Goal: Task Accomplishment & Management: Use online tool/utility

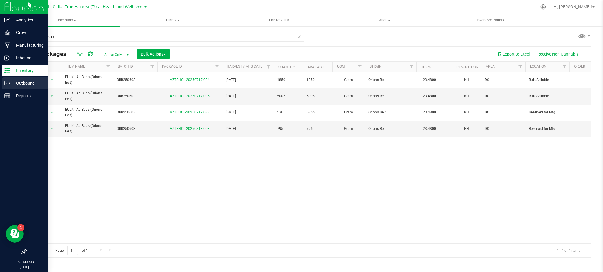
click at [26, 78] on div "Outbound" at bounding box center [25, 83] width 46 height 12
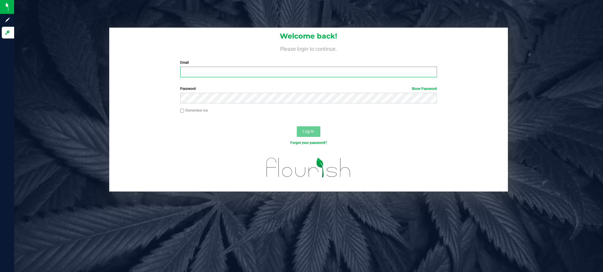
click at [217, 68] on input "Email" at bounding box center [308, 72] width 257 height 11
type input "[EMAIL_ADDRESS][DOMAIN_NAME]"
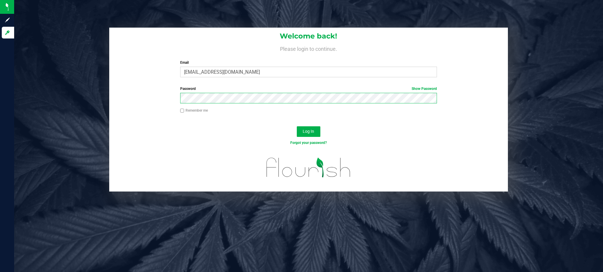
click at [297, 127] on button "Log In" at bounding box center [309, 132] width 24 height 11
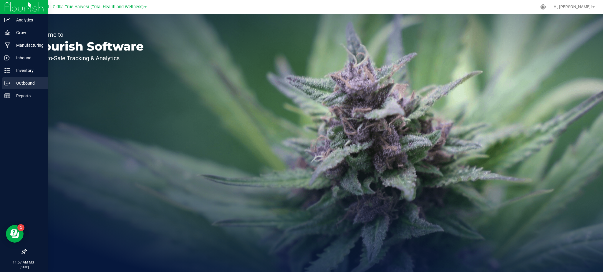
click at [15, 84] on p "Outbound" at bounding box center [27, 83] width 35 height 7
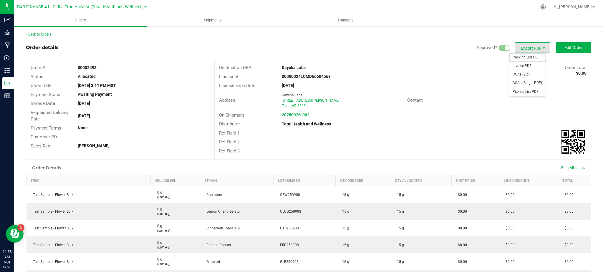
click at [533, 58] on span "Packing List PDF" at bounding box center [527, 57] width 36 height 9
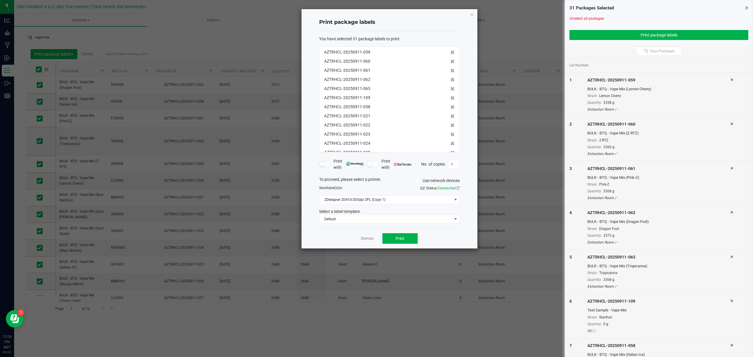
scroll to position [127, 0]
click at [473, 14] on icon "button" at bounding box center [472, 14] width 4 height 7
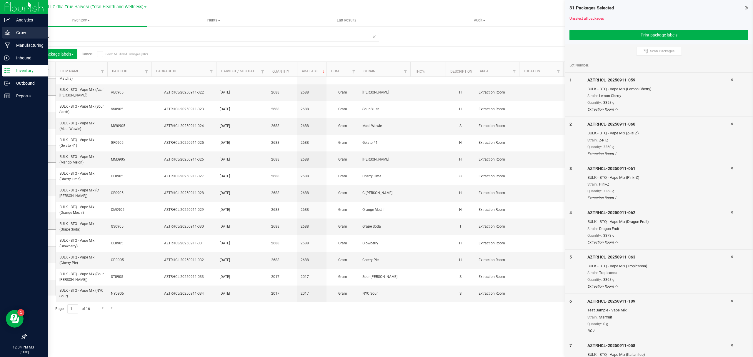
click at [19, 34] on p "Grow" at bounding box center [27, 32] width 35 height 7
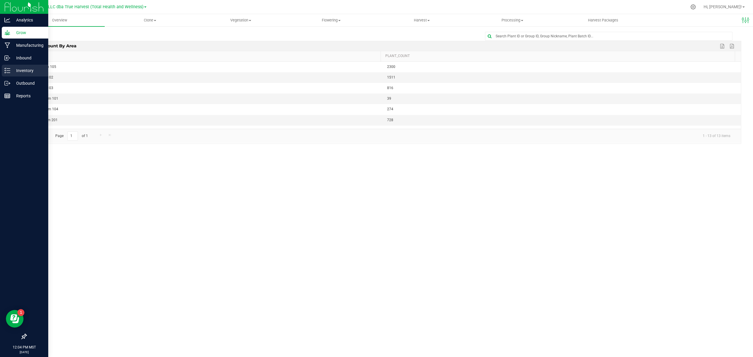
click at [19, 67] on p "Inventory" at bounding box center [27, 70] width 35 height 7
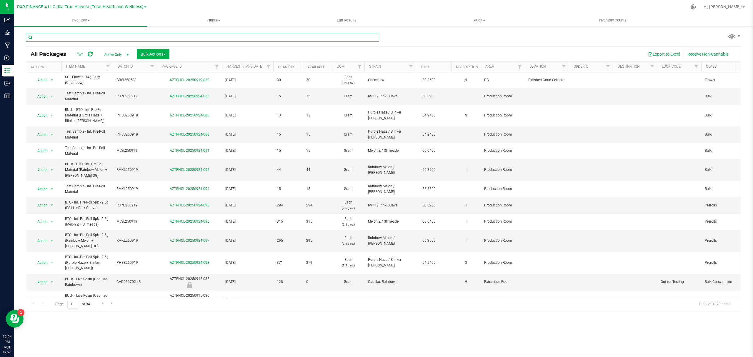
click at [46, 39] on input "text" at bounding box center [202, 37] width 353 height 9
click at [119, 54] on span "Active Only" at bounding box center [115, 55] width 32 height 8
click at [100, 37] on input "text" at bounding box center [202, 37] width 353 height 9
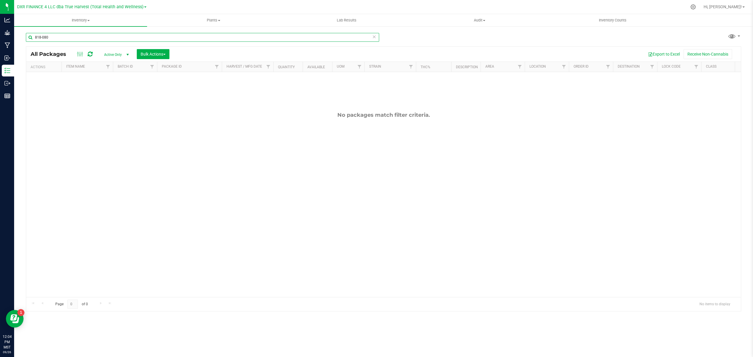
type input "818-080"
click at [438, 35] on div "818-080 All Packages Active Only Active Only Lab Samples Locked All Bulk Action…" at bounding box center [383, 169] width 715 height 284
click at [117, 56] on span "Active Only" at bounding box center [115, 55] width 32 height 8
click at [111, 88] on li "All" at bounding box center [115, 90] width 32 height 9
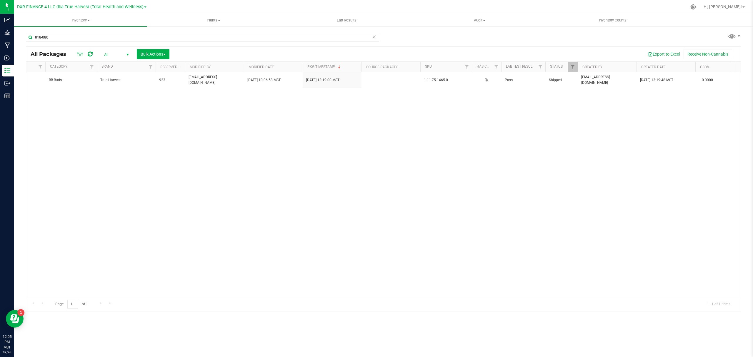
scroll to position [0, 946]
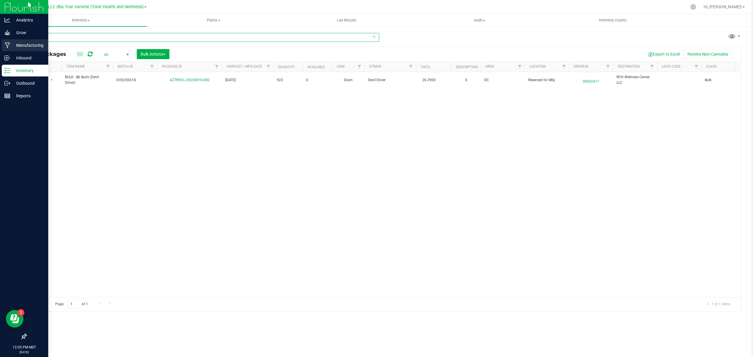
drag, startPoint x: 63, startPoint y: 39, endPoint x: 0, endPoint y: 41, distance: 63.0
click at [2, 41] on div "Analytics Grow Manufacturing Inbound Inventory Outbound Reports 12:05 PM MST [D…" at bounding box center [376, 178] width 753 height 357
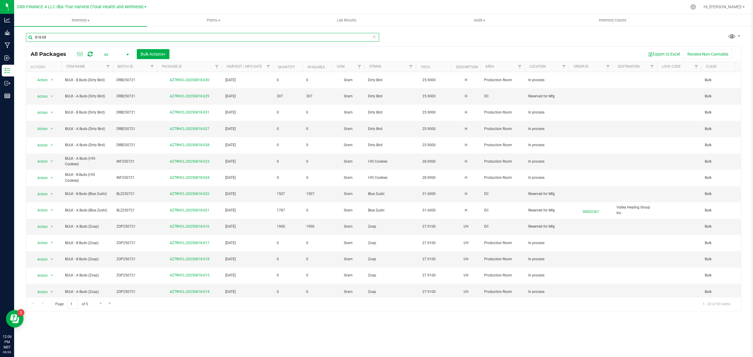
type input "818-080"
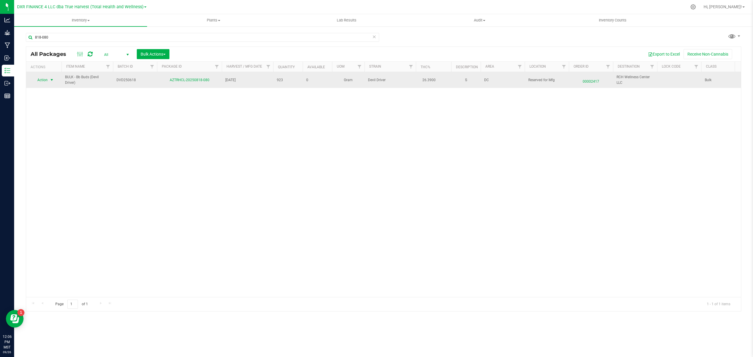
click at [38, 81] on span "Action" at bounding box center [40, 80] width 16 height 8
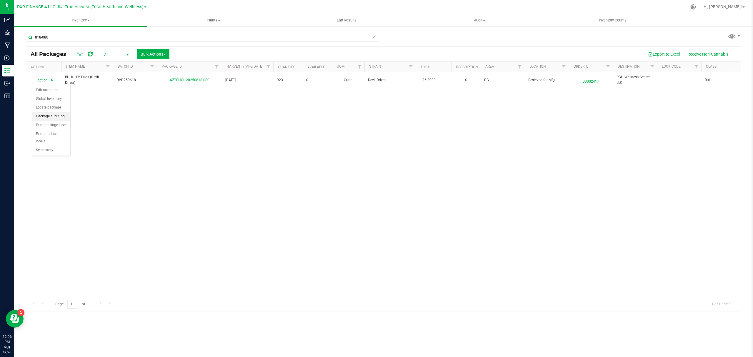
click at [50, 116] on li "Package audit log" at bounding box center [51, 116] width 38 height 9
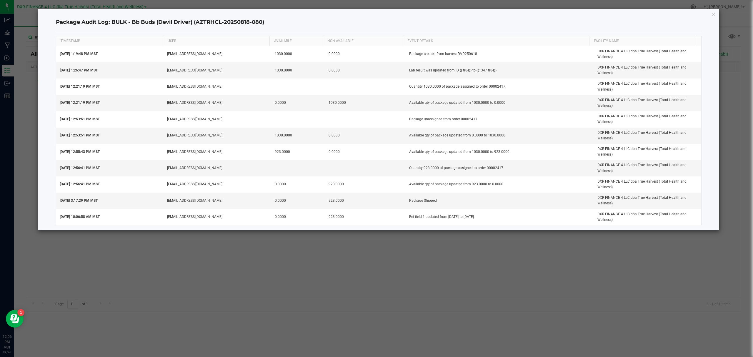
click at [289, 21] on h4 "Package Audit Log: BULK - Bb Buds (Devil Driver) (AZTRHCL-20250818-080)" at bounding box center [379, 23] width 646 height 8
click at [713, 16] on icon "button" at bounding box center [714, 14] width 4 height 7
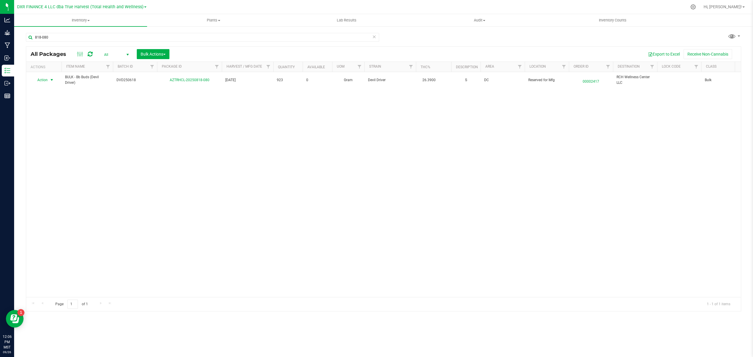
click at [110, 54] on span "All" at bounding box center [115, 55] width 32 height 8
click at [123, 53] on span "All" at bounding box center [115, 55] width 32 height 8
click at [124, 53] on span "select" at bounding box center [127, 55] width 7 height 8
click at [117, 65] on li "Active Only" at bounding box center [115, 64] width 32 height 9
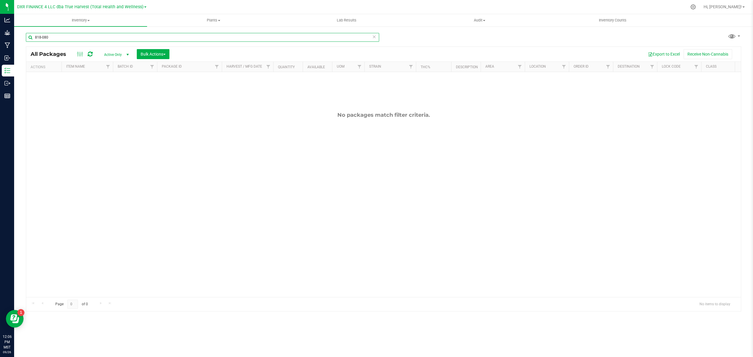
drag, startPoint x: 61, startPoint y: 38, endPoint x: -125, endPoint y: 39, distance: 185.9
click at [0, 39] on html "Analytics Grow Manufacturing Inbound Inventory Outbound Reports 12:06 PM MST [D…" at bounding box center [376, 178] width 753 height 357
type input "s"
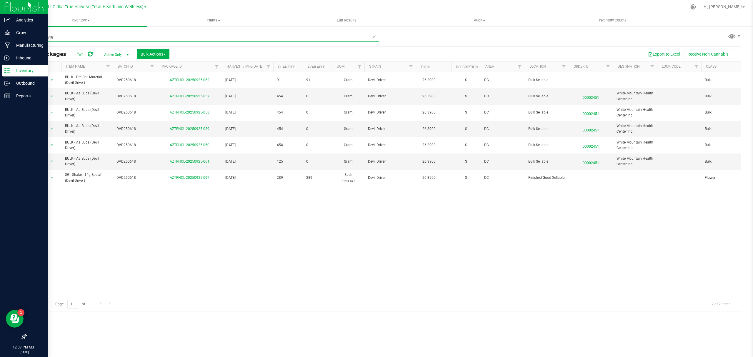
type input "dvd250618"
click at [7, 33] on icon at bounding box center [7, 33] width 6 height 6
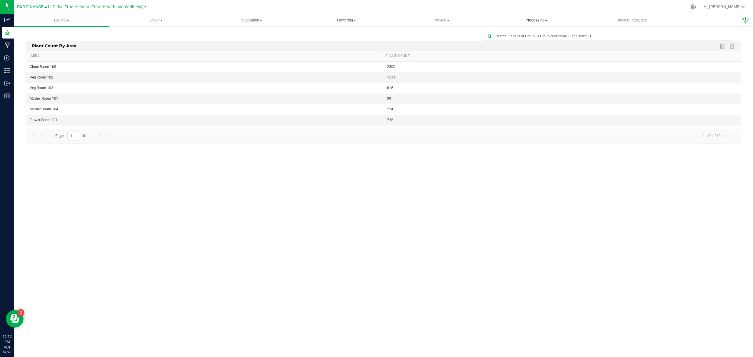
click at [536, 22] on span "Processing" at bounding box center [537, 20] width 94 height 5
click at [532, 45] on span "Processing harvests" at bounding box center [516, 42] width 54 height 5
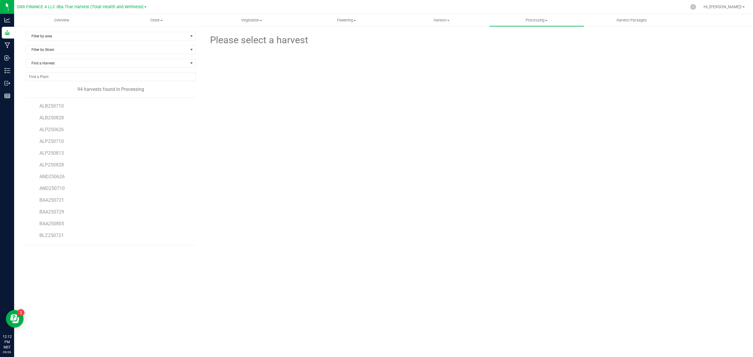
click at [237, 145] on div "Please select a harvest" at bounding box center [473, 141] width 537 height 218
click at [66, 63] on span "Find a Harvest" at bounding box center [107, 63] width 162 height 8
type input "2506"
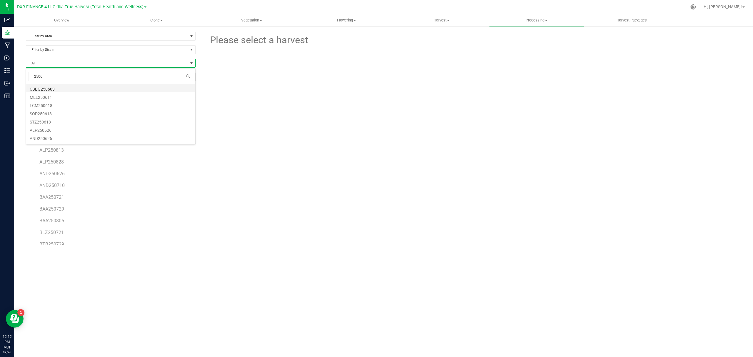
click at [62, 88] on li "CBBG250603" at bounding box center [110, 88] width 169 height 8
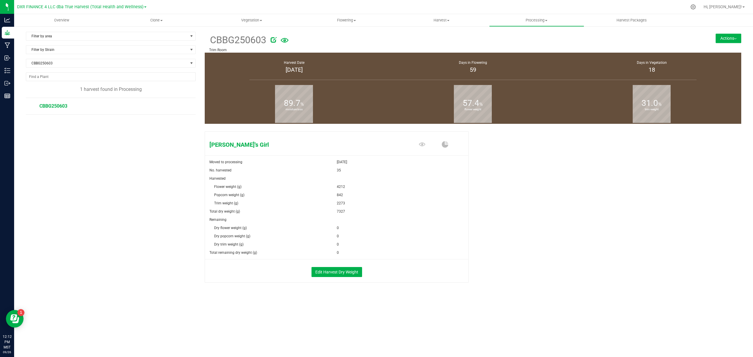
click at [733, 34] on button "Actions" at bounding box center [729, 38] width 26 height 9
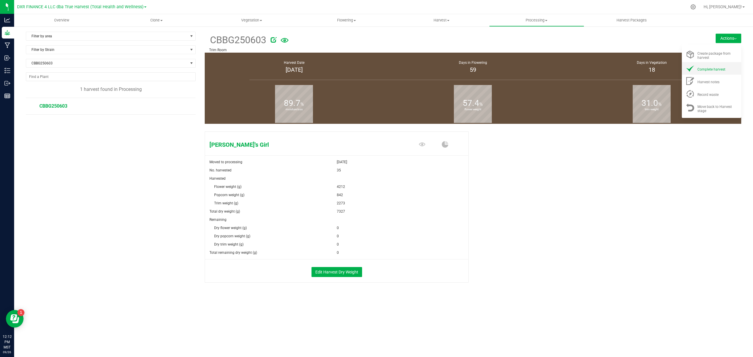
click at [709, 70] on span "Complete harvest" at bounding box center [712, 69] width 28 height 4
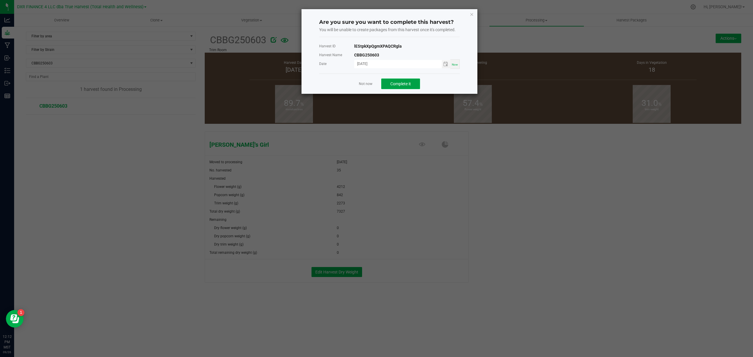
drag, startPoint x: 395, startPoint y: 80, endPoint x: 400, endPoint y: 80, distance: 5.0
click at [395, 80] on button "Complete it" at bounding box center [400, 84] width 39 height 11
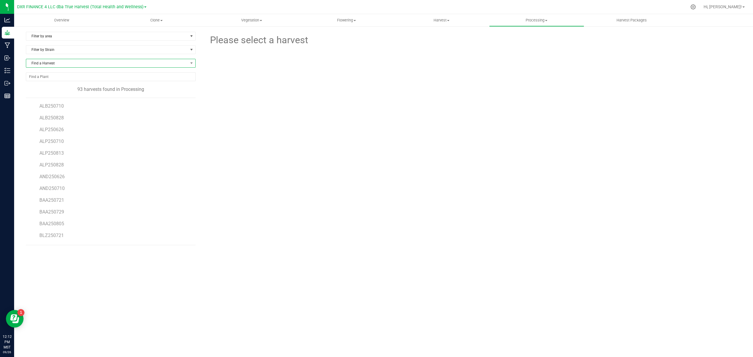
click at [62, 67] on span "Find a Harvest" at bounding box center [107, 63] width 162 height 8
type input "2506"
click at [49, 91] on li "MEL250611" at bounding box center [110, 88] width 169 height 8
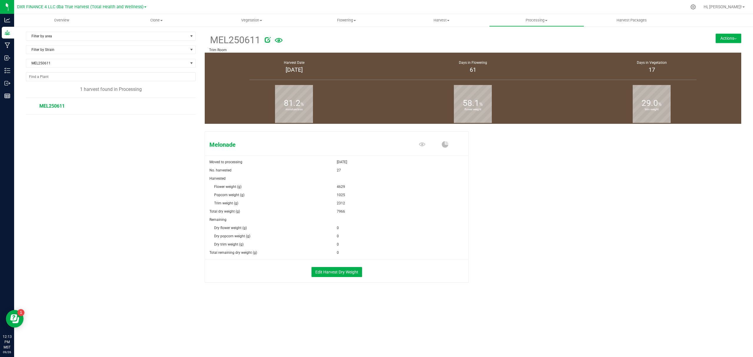
click at [727, 39] on button "Actions" at bounding box center [729, 38] width 26 height 9
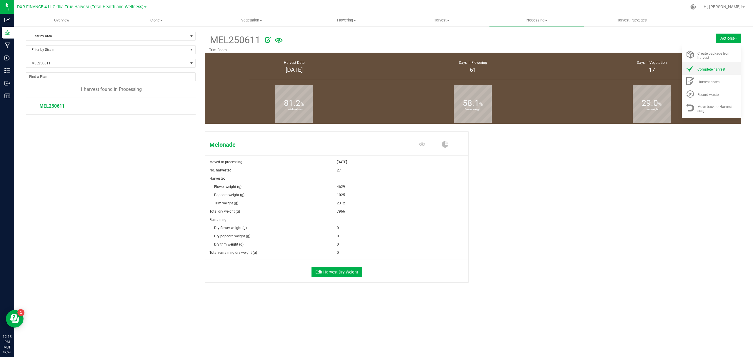
click at [719, 69] on span "Complete harvest" at bounding box center [712, 69] width 28 height 4
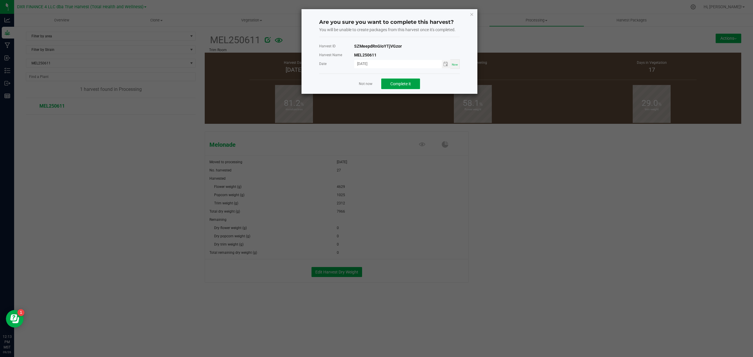
click at [410, 86] on span "Complete it" at bounding box center [400, 83] width 21 height 5
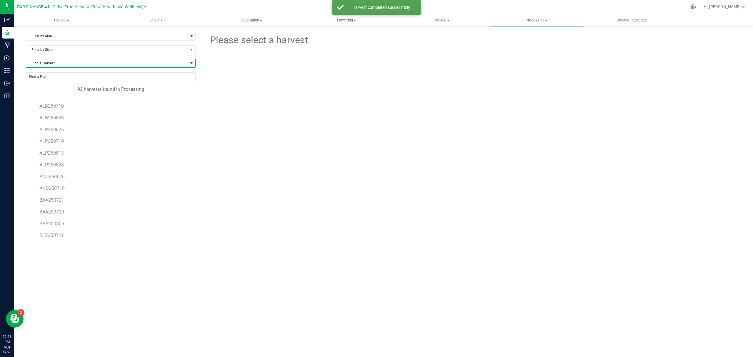
click at [85, 60] on span "Find a Harvest" at bounding box center [107, 63] width 162 height 8
click at [55, 96] on li "LCM250618" at bounding box center [110, 96] width 169 height 8
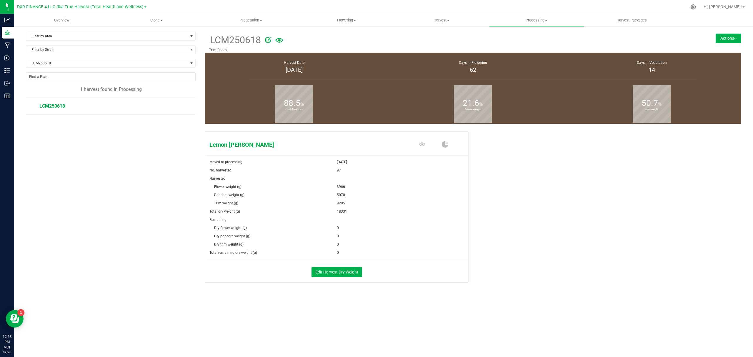
click at [723, 39] on button "Actions" at bounding box center [729, 38] width 26 height 9
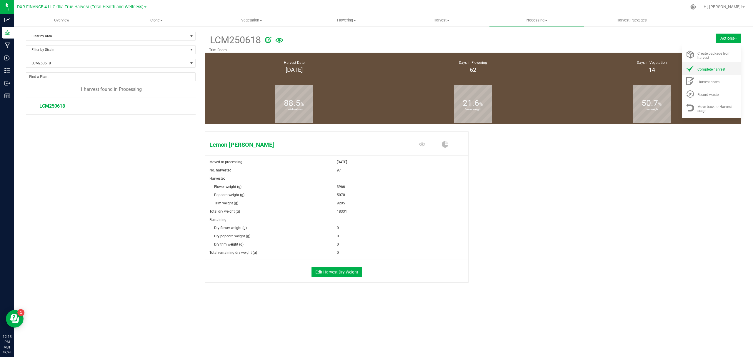
click at [721, 71] on span "Complete harvest" at bounding box center [712, 69] width 28 height 4
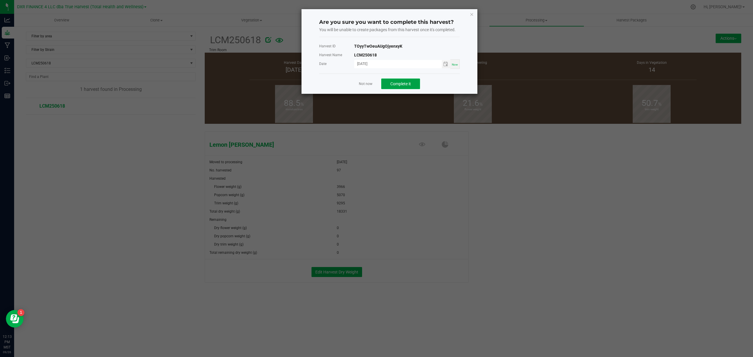
click at [397, 84] on span "Complete it" at bounding box center [400, 83] width 21 height 5
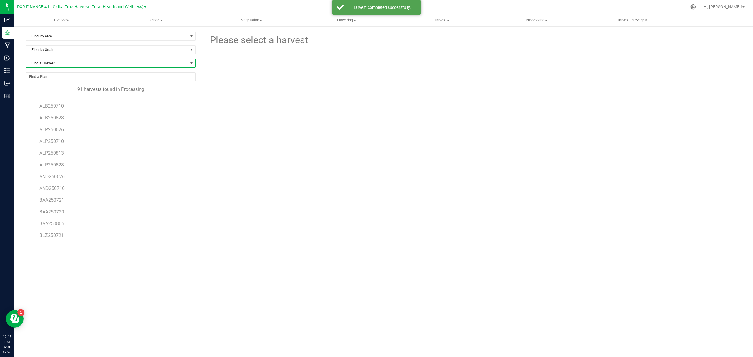
click at [84, 61] on span "Find a Harvest" at bounding box center [107, 63] width 162 height 8
click at [62, 96] on li "SOD250618" at bounding box center [110, 96] width 169 height 8
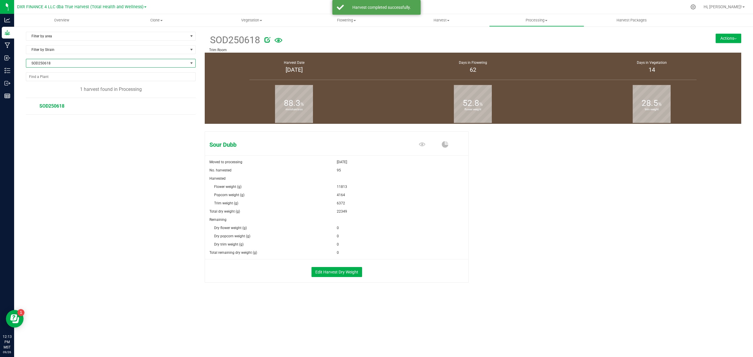
click at [725, 35] on button "Actions" at bounding box center [729, 38] width 26 height 9
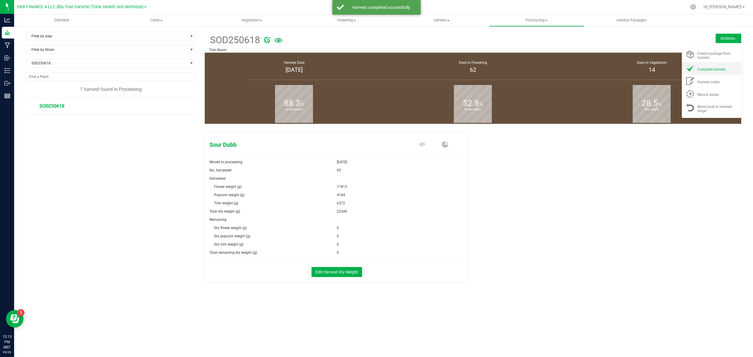
click at [717, 71] on span "Complete harvest" at bounding box center [712, 69] width 28 height 4
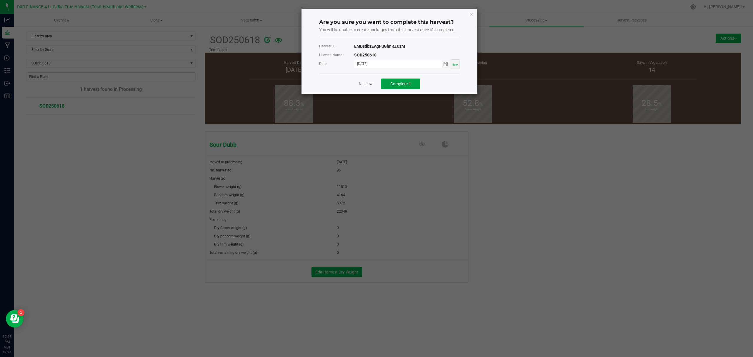
click at [401, 80] on button "Complete it" at bounding box center [400, 84] width 39 height 11
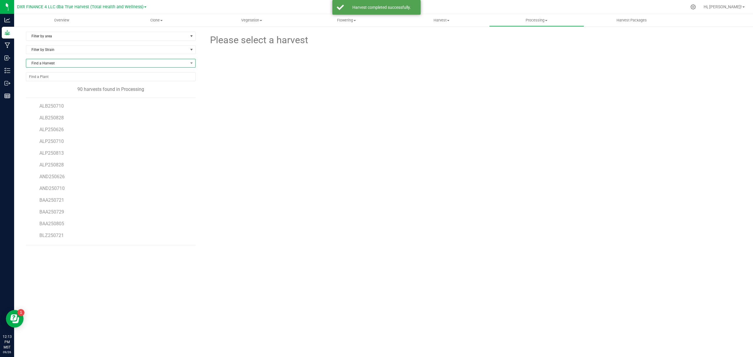
click at [131, 65] on span "Find a Harvest" at bounding box center [107, 63] width 162 height 8
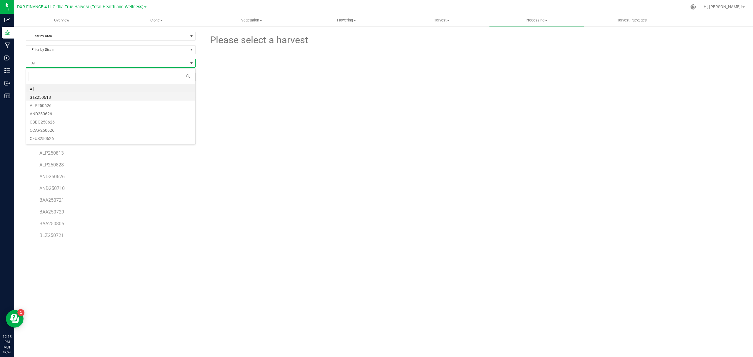
click at [83, 98] on li "STZ250618" at bounding box center [110, 96] width 169 height 8
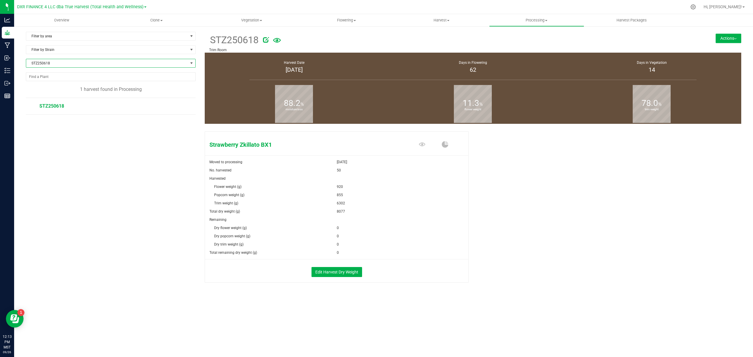
click at [720, 39] on button "Actions" at bounding box center [729, 38] width 26 height 9
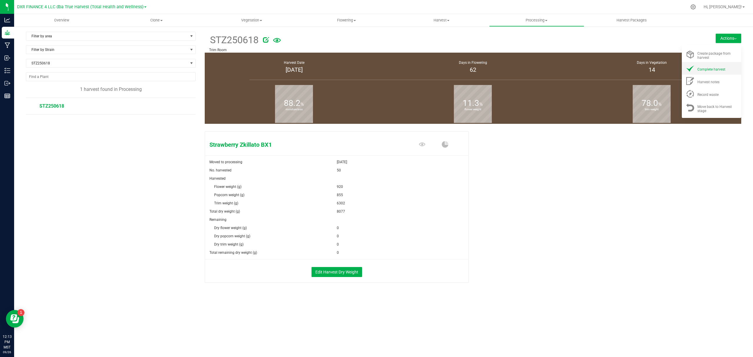
click at [720, 70] on span "Complete harvest" at bounding box center [712, 69] width 28 height 4
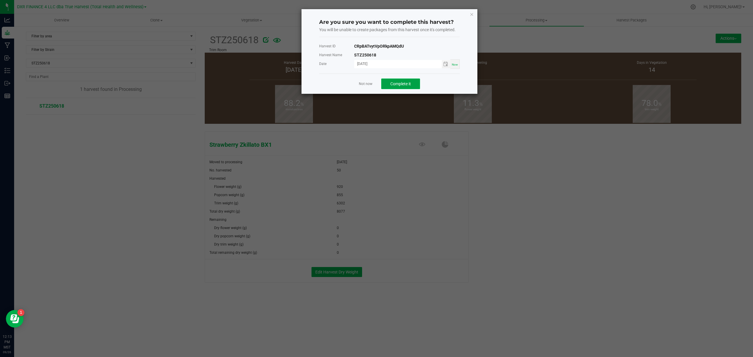
click at [409, 87] on button "Complete it" at bounding box center [400, 84] width 39 height 11
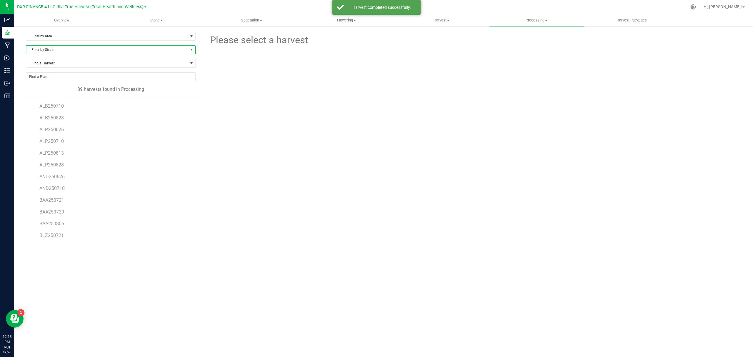
click at [143, 50] on span "Filter by Strain" at bounding box center [107, 50] width 162 height 8
click at [143, 51] on span "All" at bounding box center [107, 50] width 162 height 8
click at [178, 68] on span "Find a Harvest" at bounding box center [111, 63] width 170 height 9
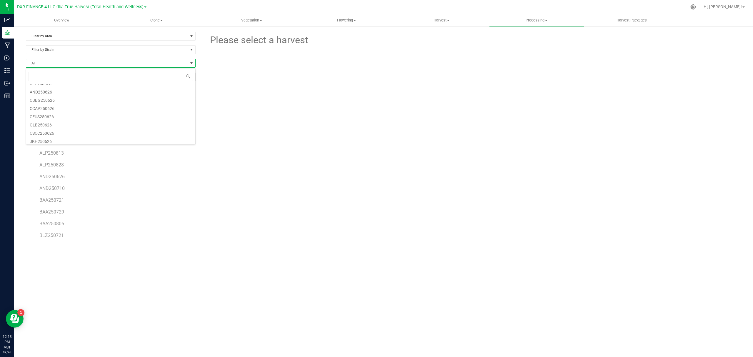
scroll to position [0, 0]
click at [54, 99] on li "ALP250626" at bounding box center [110, 96] width 169 height 8
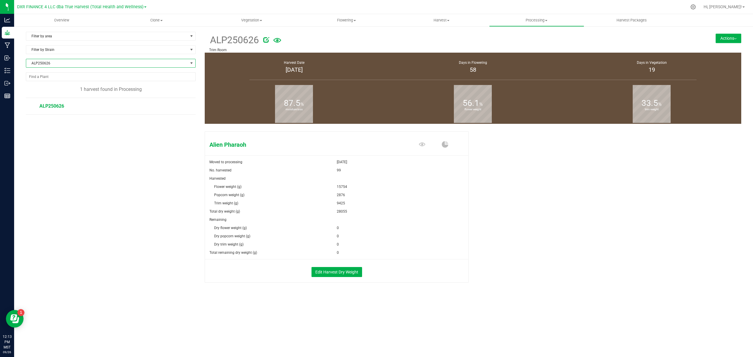
click at [720, 37] on button "Actions" at bounding box center [729, 38] width 26 height 9
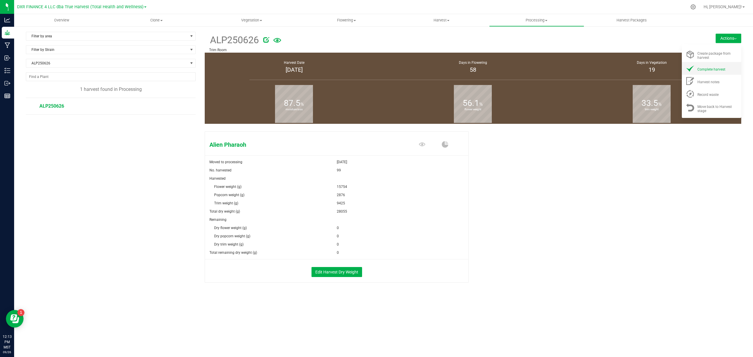
click at [723, 71] on span "Complete harvest" at bounding box center [712, 69] width 28 height 4
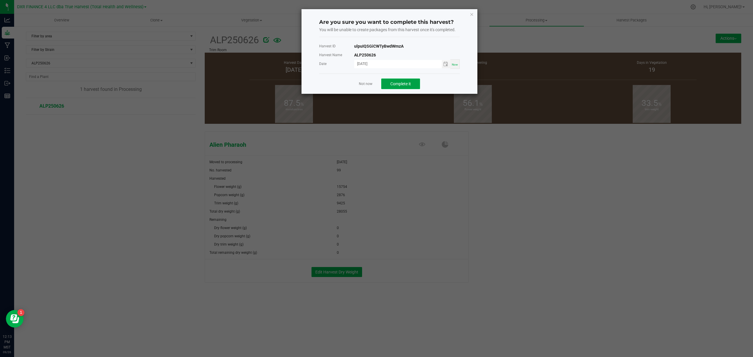
click at [409, 84] on span "Complete it" at bounding box center [400, 83] width 21 height 5
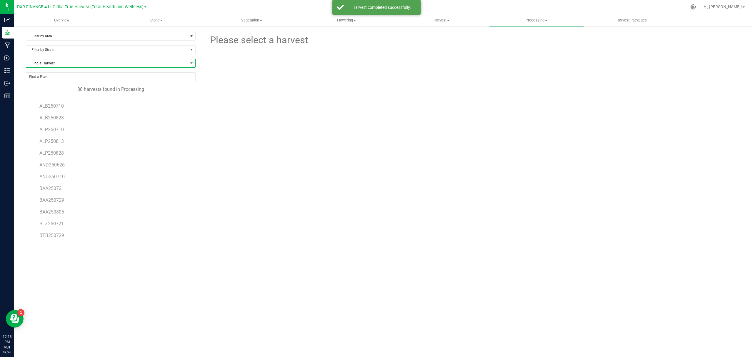
click at [81, 63] on span "Find a Harvest" at bounding box center [107, 63] width 162 height 8
click at [65, 96] on li "AND250626" at bounding box center [110, 96] width 169 height 8
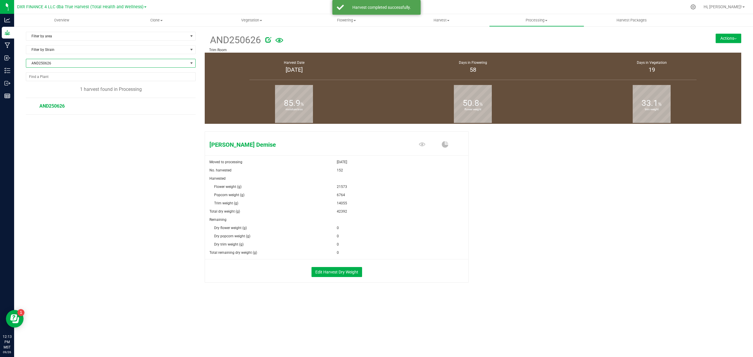
click at [728, 40] on button "Actions" at bounding box center [729, 38] width 26 height 9
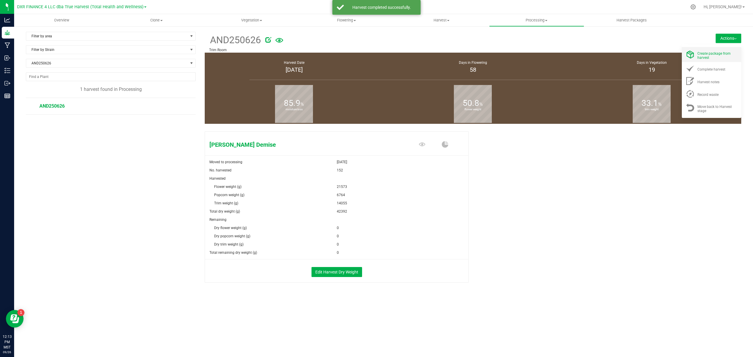
click at [718, 53] on span "Create package from harvest" at bounding box center [714, 55] width 33 height 8
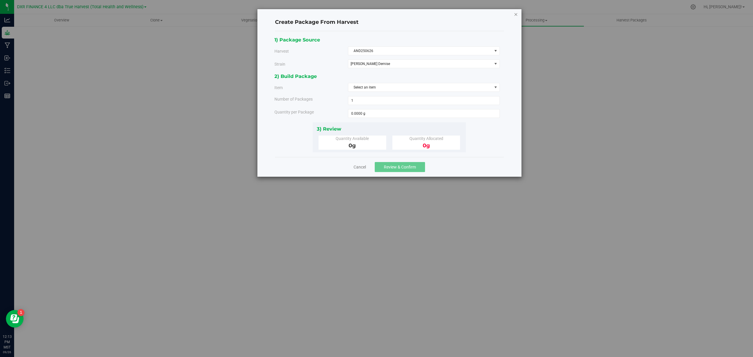
click at [516, 14] on icon "button" at bounding box center [516, 14] width 4 height 7
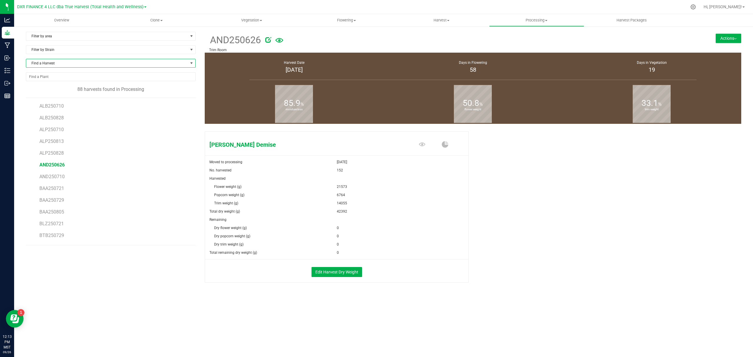
click at [66, 64] on span "Find a Harvest" at bounding box center [107, 63] width 162 height 8
click at [69, 96] on li "AND250626" at bounding box center [110, 96] width 169 height 8
click at [733, 40] on button "Actions" at bounding box center [729, 38] width 26 height 9
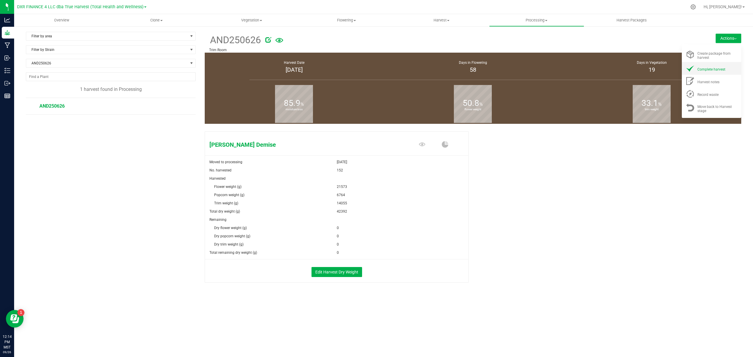
click at [724, 68] on span "Complete harvest" at bounding box center [712, 69] width 28 height 4
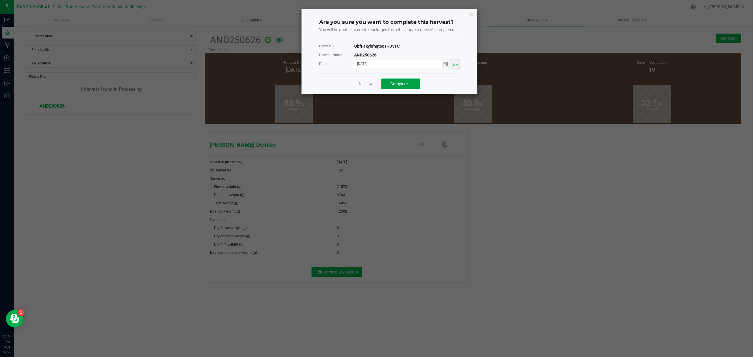
click at [405, 81] on button "Complete it" at bounding box center [400, 84] width 39 height 11
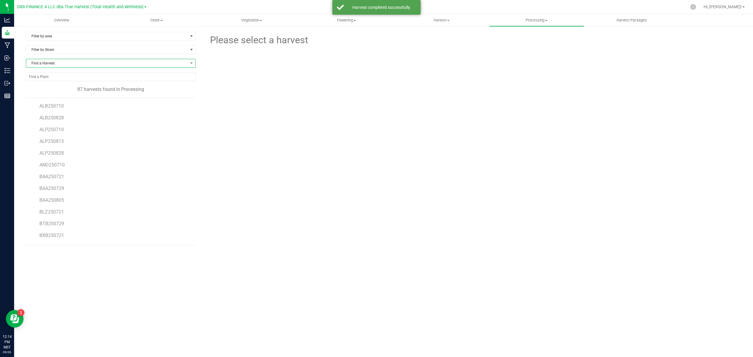
click at [54, 64] on span "Find a Harvest" at bounding box center [107, 63] width 162 height 8
click at [52, 95] on li "CBBG250626" at bounding box center [110, 96] width 169 height 8
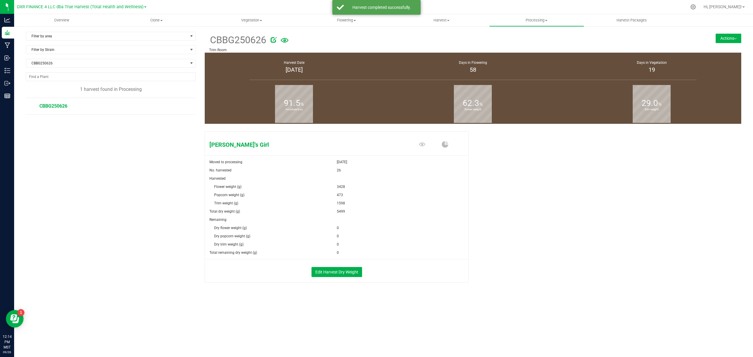
click at [727, 39] on button "Actions" at bounding box center [729, 38] width 26 height 9
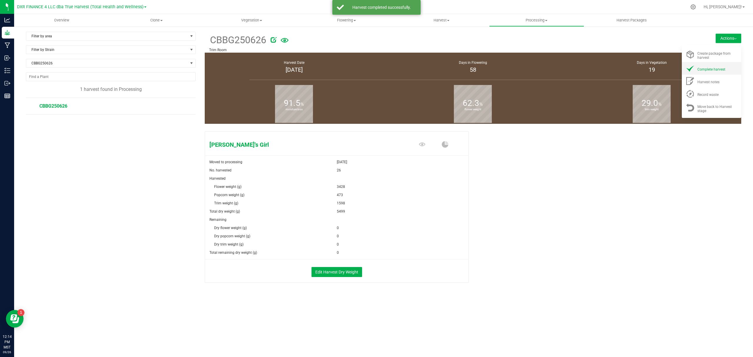
click at [723, 67] on span "Complete harvest" at bounding box center [712, 69] width 28 height 4
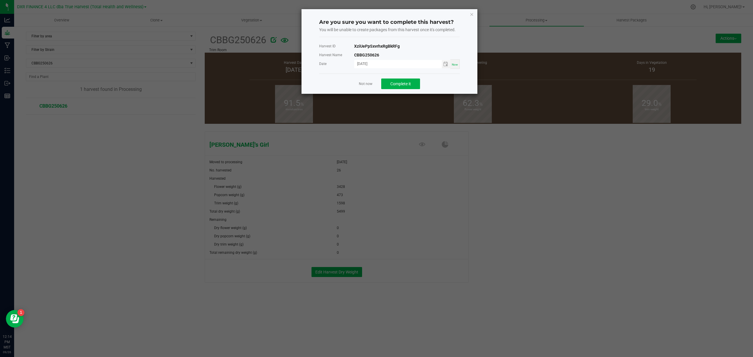
drag, startPoint x: 450, startPoint y: 84, endPoint x: 428, endPoint y: 84, distance: 21.8
click at [445, 84] on div "Not now Complete it" at bounding box center [389, 84] width 141 height 20
click at [398, 84] on span "Complete it" at bounding box center [400, 83] width 21 height 5
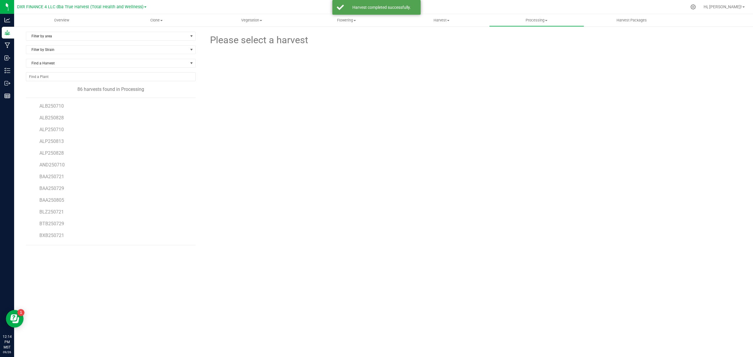
click at [92, 69] on div "Find a Harvest" at bounding box center [113, 66] width 174 height 14
click at [91, 65] on span "Find a Harvest" at bounding box center [107, 63] width 162 height 8
click at [72, 95] on li "CCAP250626" at bounding box center [110, 96] width 169 height 8
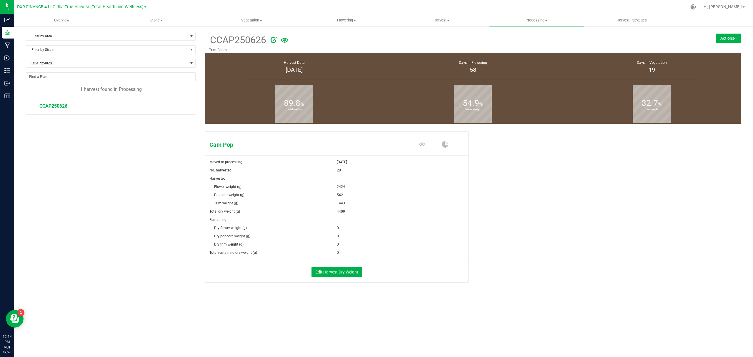
click at [721, 38] on button "Actions" at bounding box center [729, 38] width 26 height 9
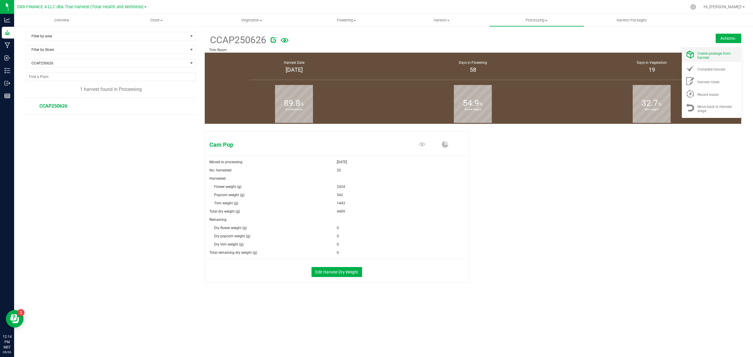
click at [721, 56] on div "Create package from harvest" at bounding box center [718, 54] width 40 height 10
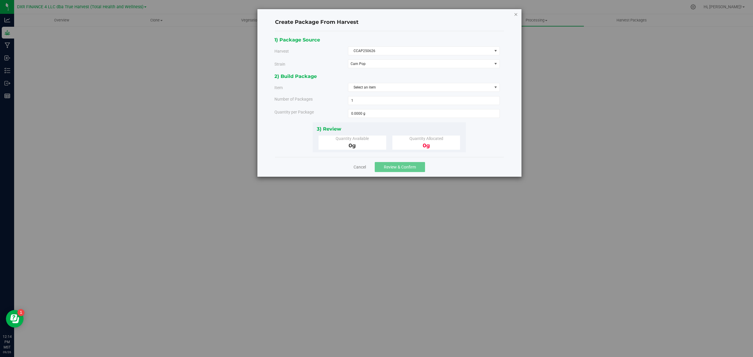
click at [515, 13] on icon "button" at bounding box center [516, 14] width 4 height 7
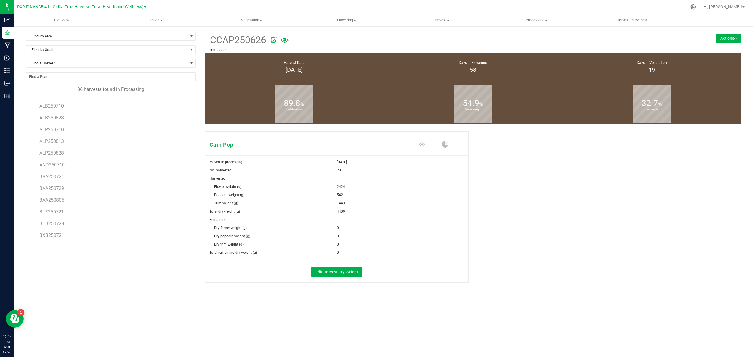
click at [728, 38] on button "Actions" at bounding box center [729, 38] width 26 height 9
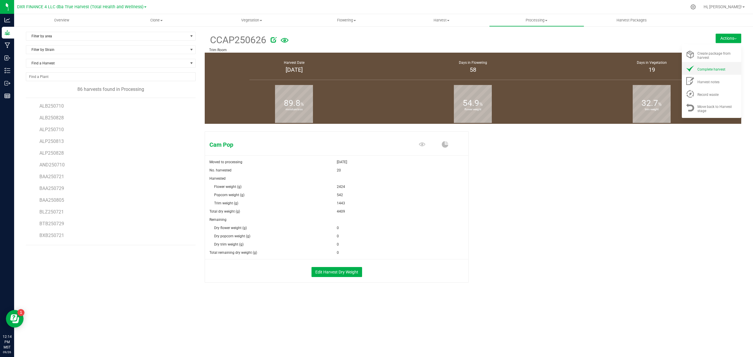
click at [726, 69] on div "Complete harvest" at bounding box center [718, 68] width 40 height 6
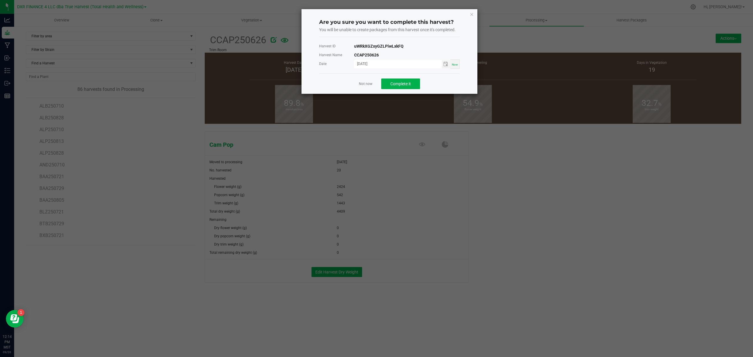
drag, startPoint x: 403, startPoint y: 75, endPoint x: 437, endPoint y: 79, distance: 34.1
click at [443, 79] on div "Not now Complete it" at bounding box center [389, 84] width 141 height 20
click at [412, 82] on button "Complete it" at bounding box center [400, 84] width 39 height 11
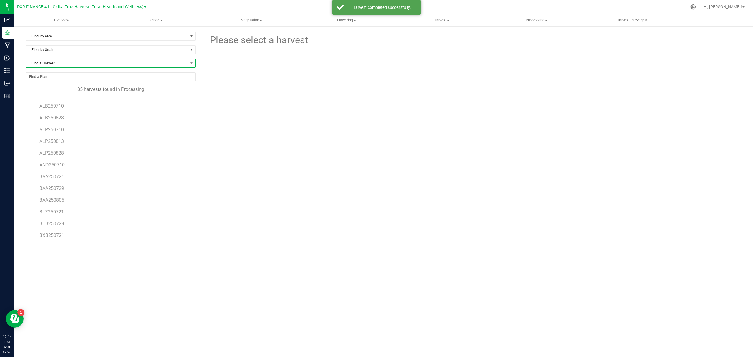
click at [113, 66] on span "Find a Harvest" at bounding box center [107, 63] width 162 height 8
drag, startPoint x: 52, startPoint y: 100, endPoint x: 49, endPoint y: 98, distance: 4.2
click at [49, 84] on ul "All CEUS250626 GLB250626 CSCC250626 JKH250626 MOB250626 CAD250703 GGL250703 CDV…" at bounding box center [110, 84] width 169 height 0
click at [48, 97] on li "CEUS250626" at bounding box center [110, 96] width 169 height 8
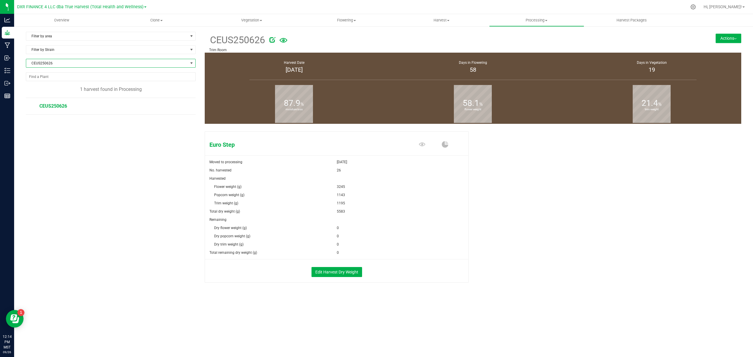
click at [732, 38] on button "Actions" at bounding box center [729, 38] width 26 height 9
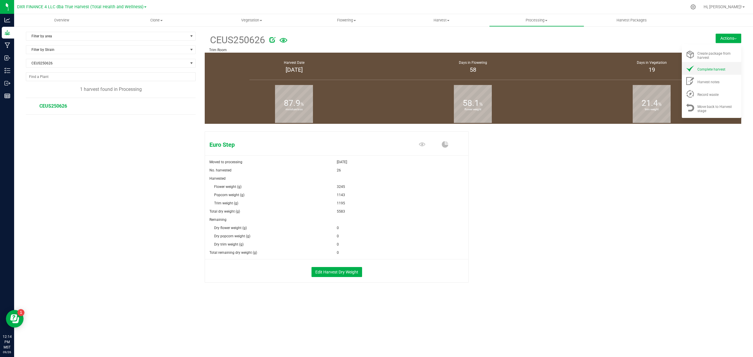
click at [715, 72] on li "Complete harvest" at bounding box center [711, 68] width 59 height 13
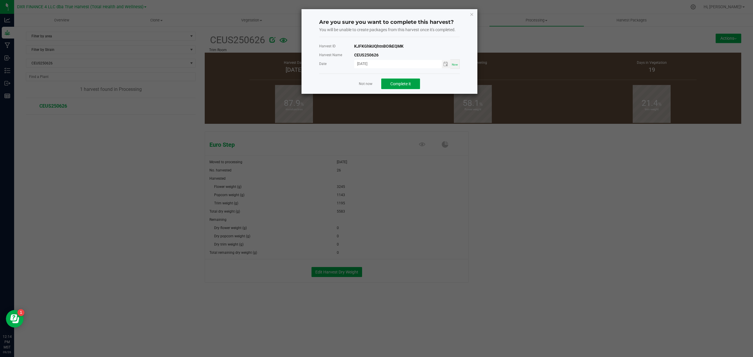
click at [400, 84] on span "Complete it" at bounding box center [400, 83] width 21 height 5
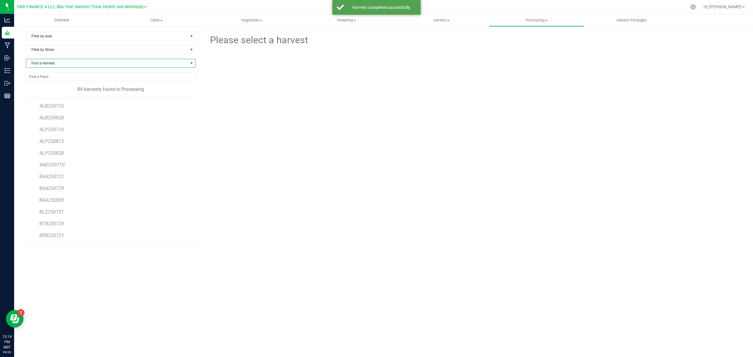
click at [157, 61] on span "Find a Harvest" at bounding box center [107, 63] width 162 height 8
click at [62, 98] on li "GLB250626" at bounding box center [110, 96] width 169 height 8
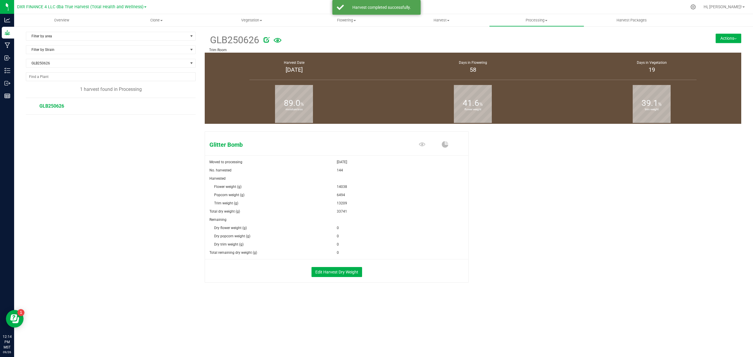
click at [721, 39] on button "Actions" at bounding box center [729, 38] width 26 height 9
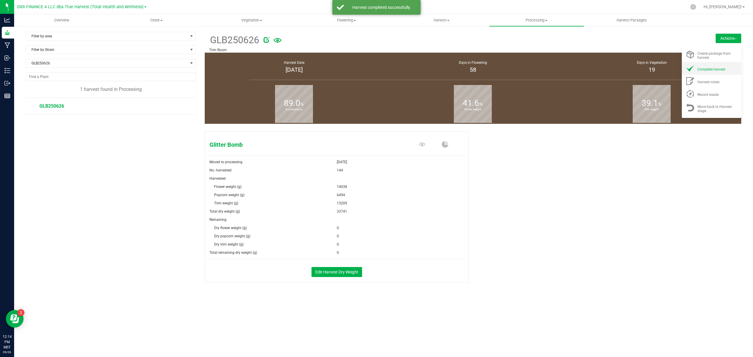
click at [720, 64] on li "Complete harvest" at bounding box center [711, 68] width 59 height 13
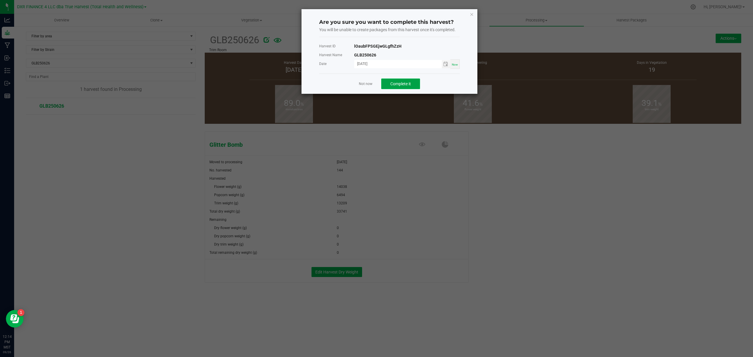
click at [403, 85] on span "Complete it" at bounding box center [400, 83] width 21 height 5
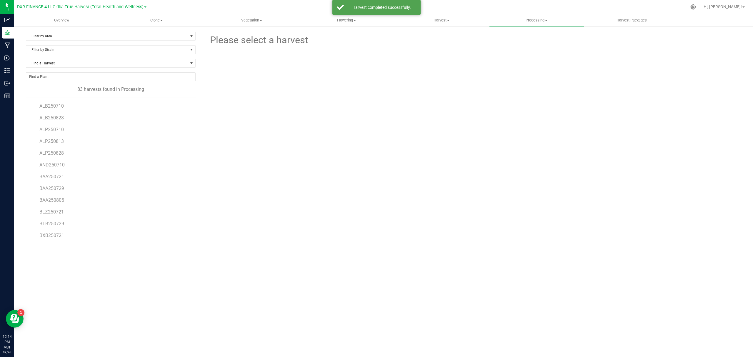
click at [109, 57] on div "Filter by Strain" at bounding box center [113, 52] width 174 height 14
click at [101, 62] on span "Find a Harvest" at bounding box center [107, 63] width 162 height 8
click at [56, 99] on li "CSCC250626" at bounding box center [110, 96] width 169 height 8
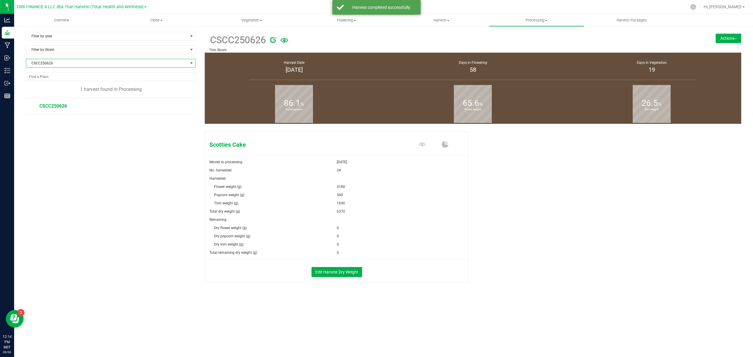
click at [728, 38] on button "Actions" at bounding box center [729, 38] width 26 height 9
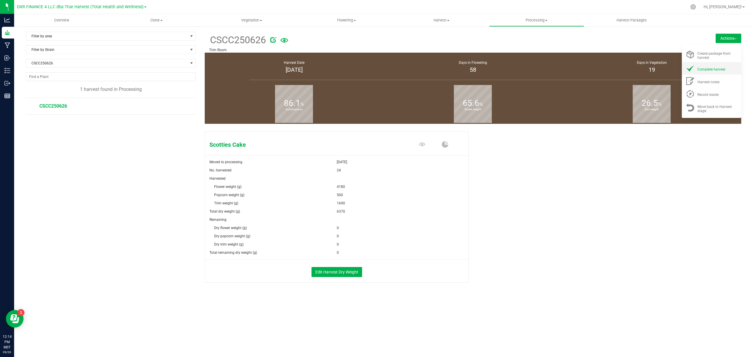
click at [713, 69] on span "Complete harvest" at bounding box center [712, 69] width 28 height 4
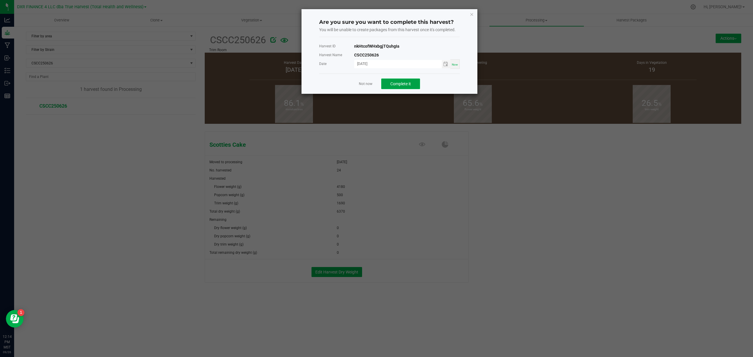
click at [403, 84] on span "Complete it" at bounding box center [400, 83] width 21 height 5
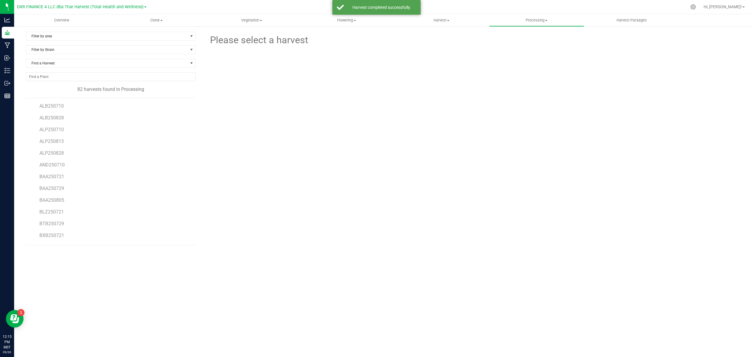
click at [74, 68] on div "Find a Harvest" at bounding box center [113, 66] width 174 height 14
click at [74, 65] on span "Find a Harvest" at bounding box center [107, 63] width 162 height 8
click at [48, 93] on li "JKH250626" at bounding box center [110, 96] width 169 height 8
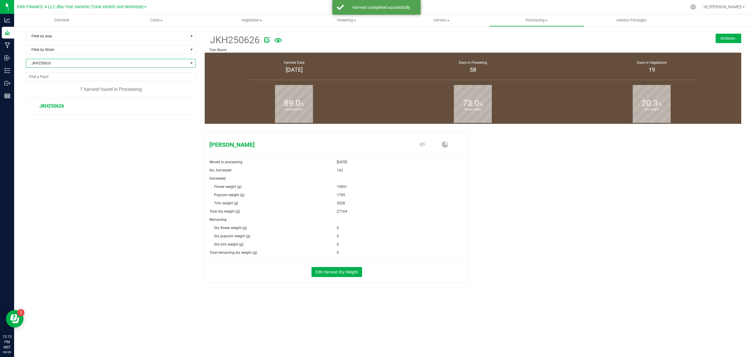
click at [730, 36] on button "Actions" at bounding box center [729, 38] width 26 height 9
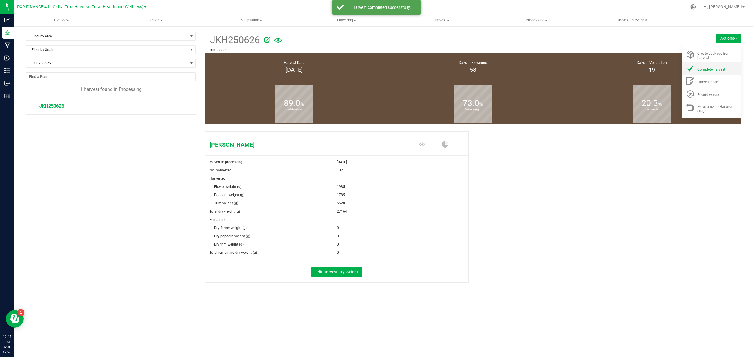
click at [730, 67] on div "Complete harvest" at bounding box center [718, 68] width 40 height 6
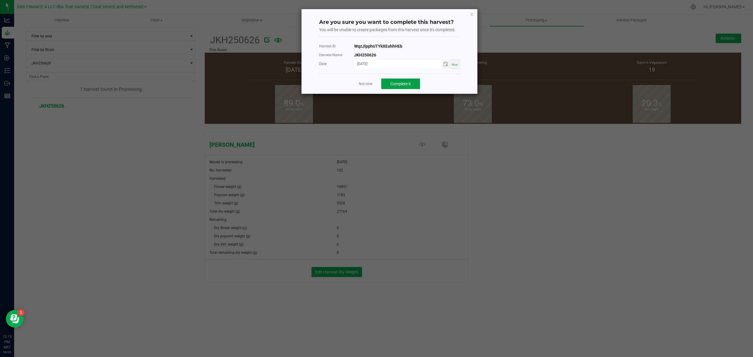
drag, startPoint x: 404, startPoint y: 79, endPoint x: 416, endPoint y: 75, distance: 12.7
click at [405, 79] on button "Complete it" at bounding box center [400, 84] width 39 height 11
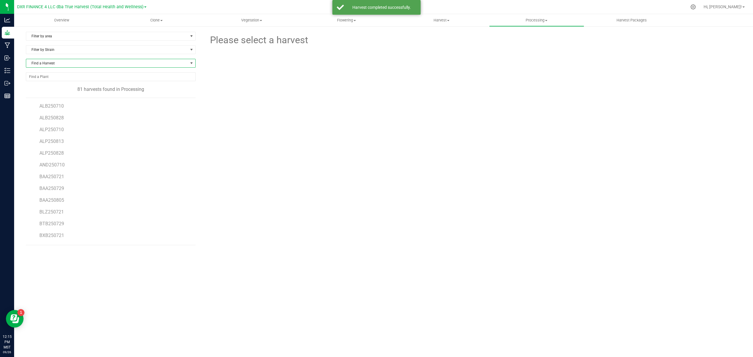
click at [89, 66] on span "Find a Harvest" at bounding box center [107, 63] width 162 height 8
click at [83, 97] on li "MOB250626" at bounding box center [110, 96] width 169 height 8
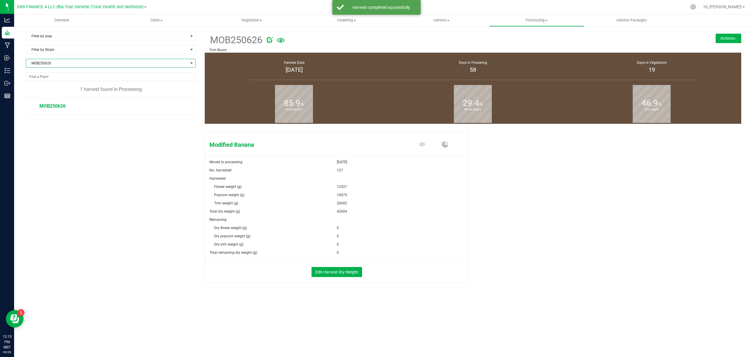
click at [732, 38] on button "Actions" at bounding box center [729, 38] width 26 height 9
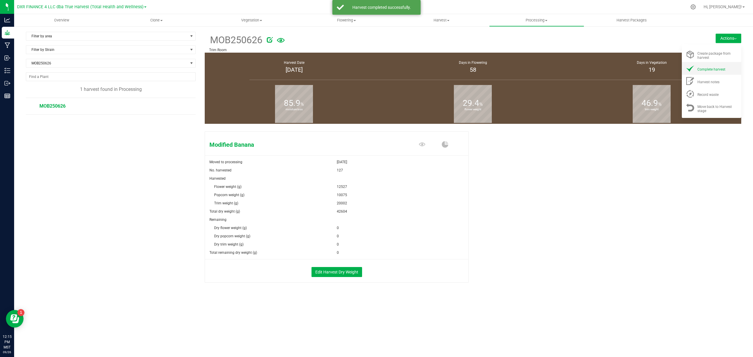
click at [711, 69] on span "Complete harvest" at bounding box center [712, 69] width 28 height 4
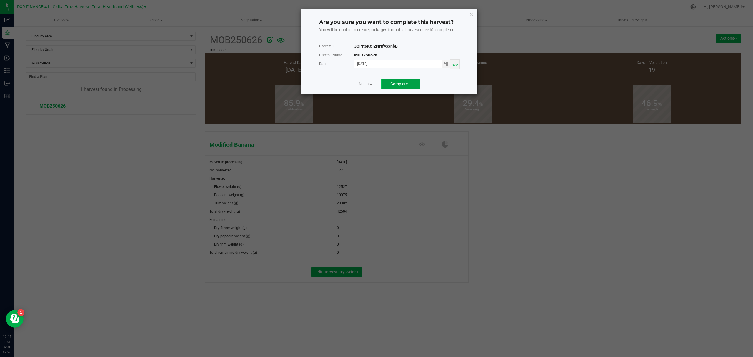
click at [418, 85] on button "Complete it" at bounding box center [400, 84] width 39 height 11
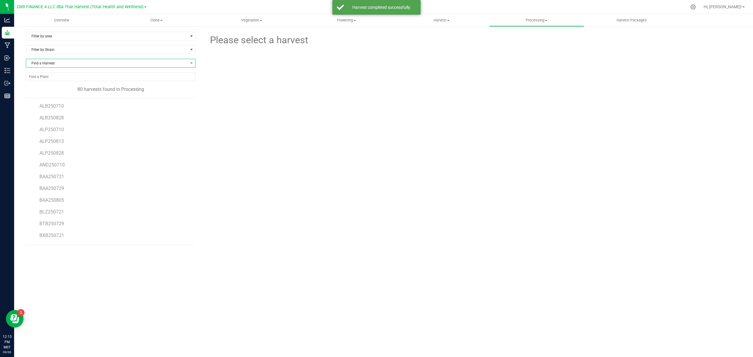
click at [117, 67] on span "Find a Harvest" at bounding box center [107, 63] width 162 height 8
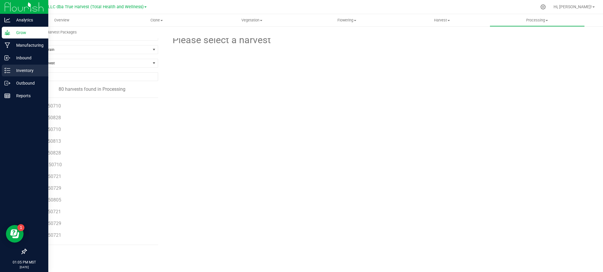
click at [31, 71] on p "Inventory" at bounding box center [27, 70] width 35 height 7
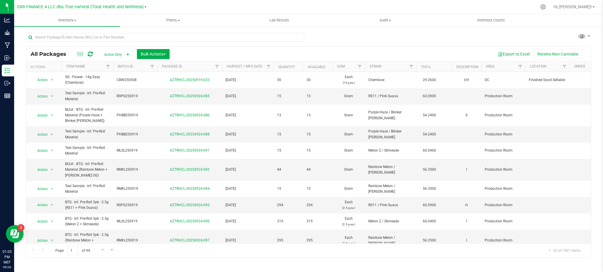
drag, startPoint x: 235, startPoint y: 56, endPoint x: 210, endPoint y: 56, distance: 24.7
click at [235, 56] on div "Export to Excel Receive Non-Cannabis" at bounding box center [380, 54] width 412 height 10
click at [197, 52] on div "Export to Excel Receive Non-Cannabis" at bounding box center [380, 54] width 412 height 10
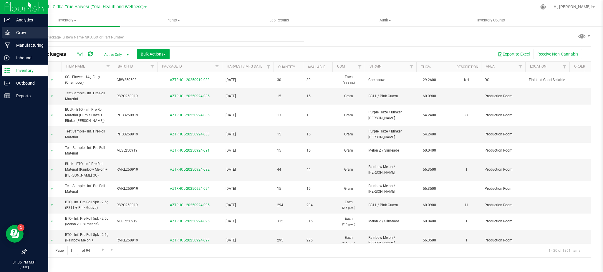
click at [24, 38] on div "Grow" at bounding box center [25, 33] width 46 height 12
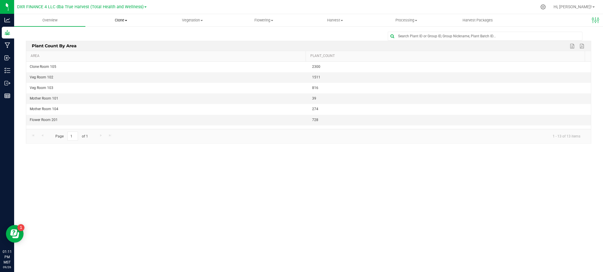
click at [147, 26] on uib-tab-heading "Clone Create plants Cloning groups Cloning plants Apply to plants" at bounding box center [121, 20] width 71 height 12
click at [175, 36] on div at bounding box center [308, 36] width 565 height 9
click at [124, 20] on span "Clone" at bounding box center [120, 20] width 71 height 5
click at [105, 37] on span "Create plants" at bounding box center [105, 35] width 41 height 5
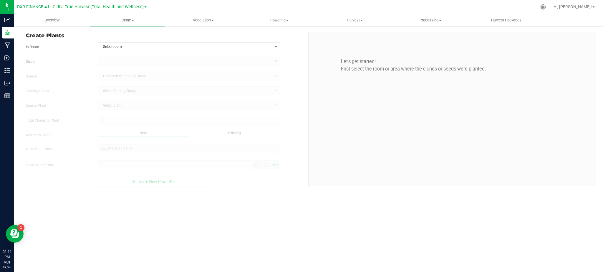
type input "[DATE] 1:11 PM"
click at [76, 45] on label "In Room" at bounding box center [57, 46] width 72 height 5
click at [172, 42] on div "Create Plants In Room Select room Select room Clone Room 104 Clone Room 105 Clo…" at bounding box center [164, 109] width 287 height 155
click at [163, 48] on span "Select room" at bounding box center [185, 47] width 174 height 8
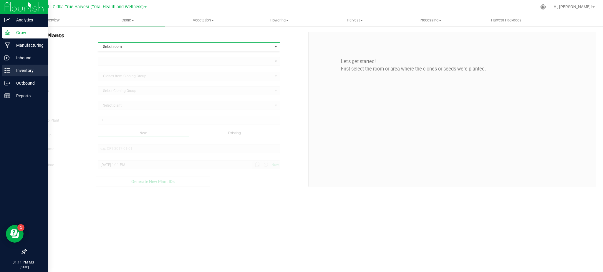
click at [25, 71] on p "Inventory" at bounding box center [27, 70] width 35 height 7
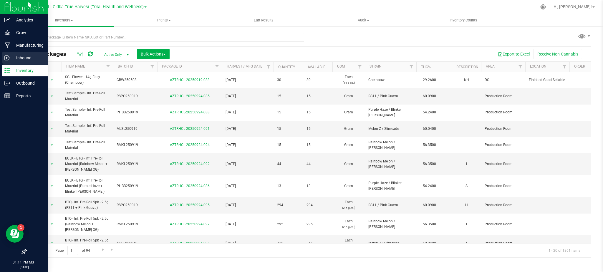
click at [21, 56] on p "Inbound" at bounding box center [27, 57] width 35 height 7
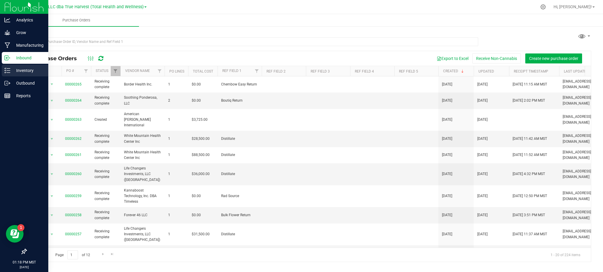
click at [21, 73] on p "Inventory" at bounding box center [27, 70] width 35 height 7
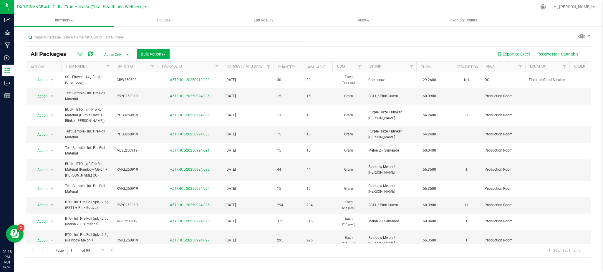
click at [275, 49] on div "All Packages Active Only Active Only Lab Samples Locked All Bulk Actions Add to…" at bounding box center [308, 54] width 564 height 15
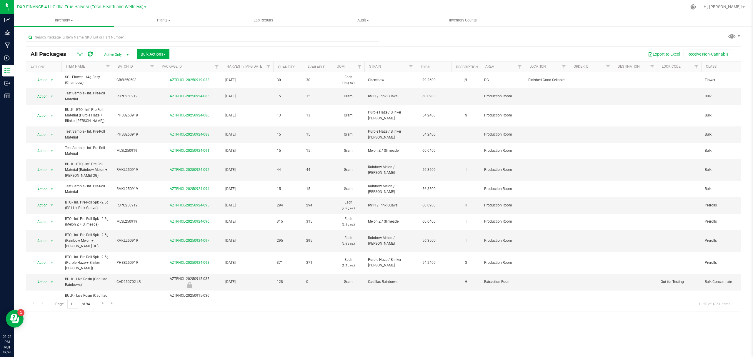
click at [479, 52] on div "Export to Excel Receive Non-Cannabis" at bounding box center [455, 54] width 563 height 10
click at [161, 53] on span "Bulk Actions" at bounding box center [153, 54] width 25 height 5
click at [155, 125] on div "Print package labels" at bounding box center [161, 122] width 43 height 9
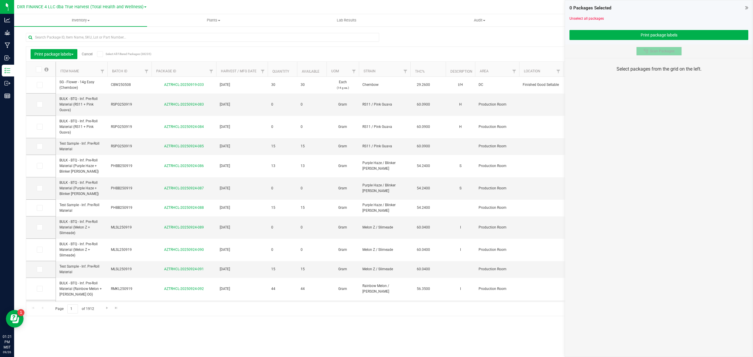
click at [662, 53] on span "Scan Packages" at bounding box center [662, 51] width 24 height 5
click at [165, 339] on div "Inventory All packages All inventory Waste log Create inventory Plants All plan…" at bounding box center [383, 185] width 739 height 343
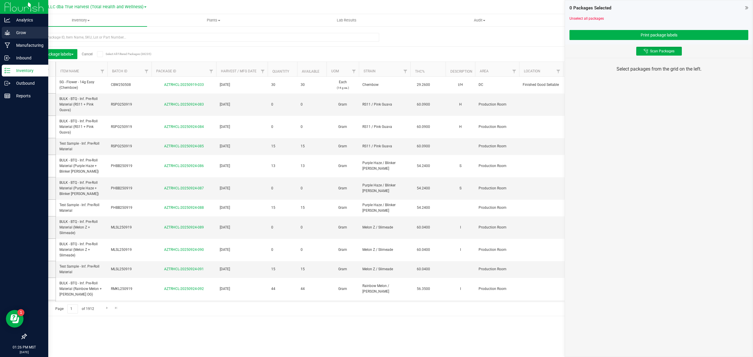
click at [16, 34] on p "Grow" at bounding box center [27, 32] width 35 height 7
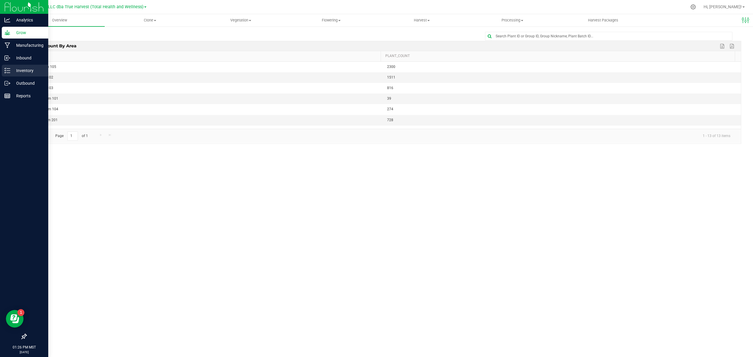
drag, startPoint x: 23, startPoint y: 69, endPoint x: 47, endPoint y: 66, distance: 24.5
click at [24, 69] on p "Inventory" at bounding box center [27, 70] width 35 height 7
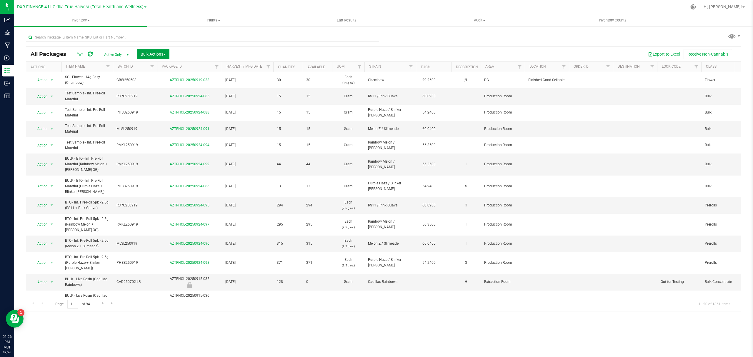
click at [151, 55] on span "Bulk Actions" at bounding box center [153, 54] width 25 height 5
click at [155, 122] on span "Print package labels" at bounding box center [157, 121] width 35 height 5
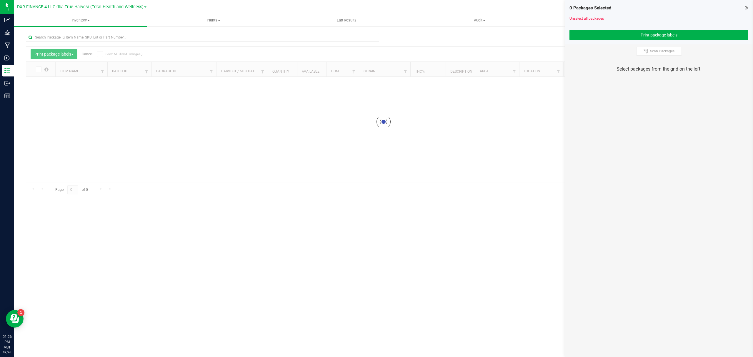
drag, startPoint x: 439, startPoint y: 47, endPoint x: 443, endPoint y: 48, distance: 3.8
click at [441, 48] on div at bounding box center [383, 122] width 715 height 150
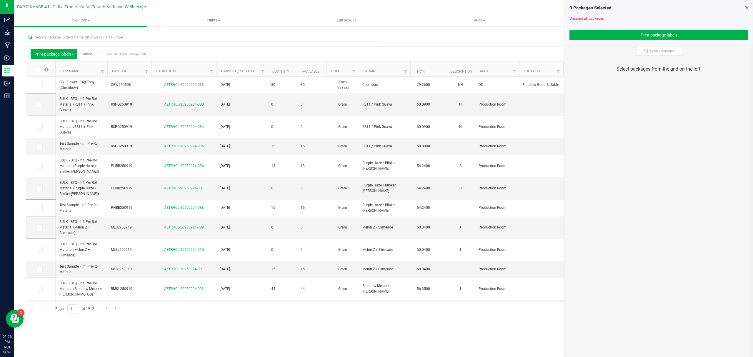
click at [701, 50] on div "Scan Packages" at bounding box center [659, 51] width 188 height 14
click at [678, 50] on button "Scan Packages" at bounding box center [659, 51] width 46 height 9
drag, startPoint x: 693, startPoint y: 137, endPoint x: 702, endPoint y: 93, distance: 44.7
click at [693, 135] on div "0 Packages Selected Unselect all packages Print package labels Scan Packages Se…" at bounding box center [659, 178] width 188 height 357
click at [715, 48] on div "Scan Packages" at bounding box center [659, 51] width 188 height 14
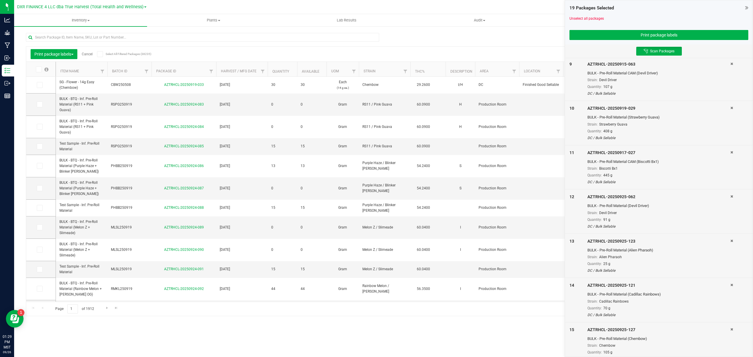
scroll to position [559, 0]
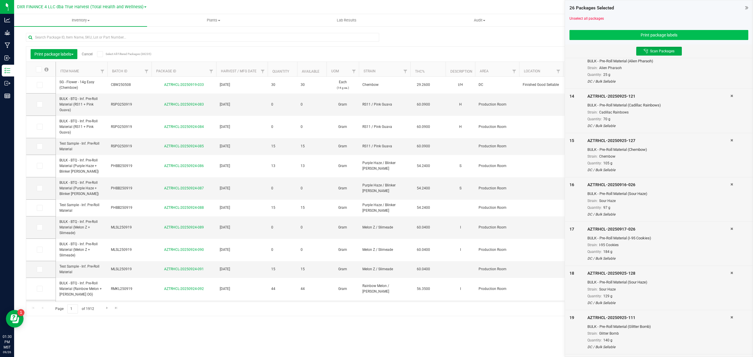
drag, startPoint x: 583, startPoint y: 48, endPoint x: 600, endPoint y: 37, distance: 20.1
click at [586, 47] on div "Scan Packages" at bounding box center [659, 51] width 188 height 14
drag, startPoint x: 600, startPoint y: 37, endPoint x: 753, endPoint y: 51, distance: 153.7
click at [600, 37] on button "Print package labels" at bounding box center [659, 35] width 179 height 10
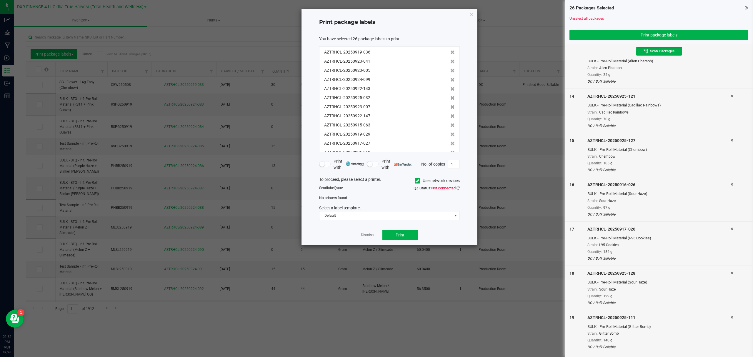
click at [417, 181] on icon at bounding box center [417, 181] width 4 height 0
click at [0, 0] on input "Use network devices" at bounding box center [0, 0] width 0 height 0
click at [388, 199] on span at bounding box center [385, 200] width 133 height 8
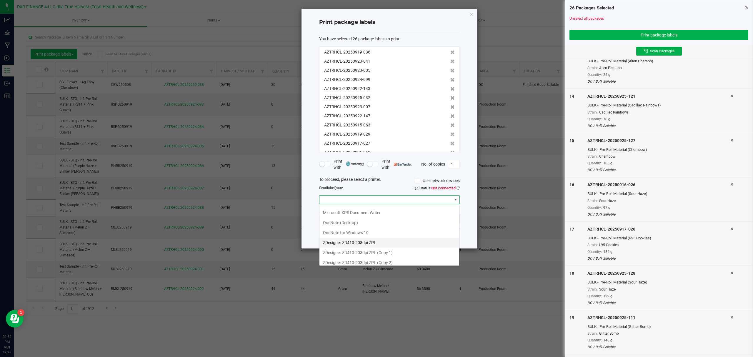
scroll to position [114, 0]
click at [360, 218] on 1\) "ZDesigner ZD410-203dpi ZPL (Copy 1)" at bounding box center [389, 220] width 140 height 10
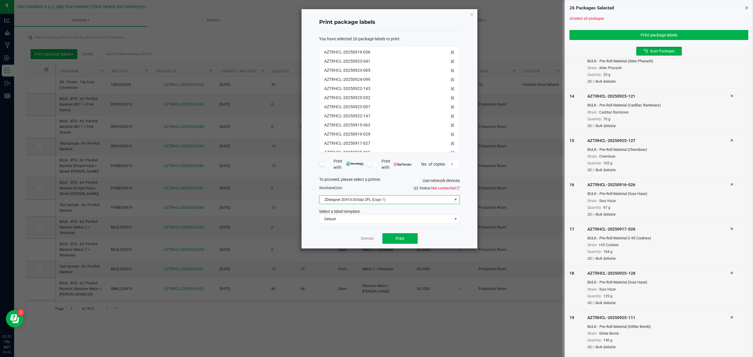
click at [450, 237] on div "Dismiss Print" at bounding box center [389, 238] width 141 height 20
click at [459, 186] on icon at bounding box center [458, 188] width 3 height 4
click at [455, 232] on div "Dismiss Print" at bounding box center [389, 238] width 141 height 20
click at [445, 239] on div "Dismiss Print" at bounding box center [389, 238] width 141 height 20
click at [407, 240] on button "Print" at bounding box center [399, 238] width 35 height 11
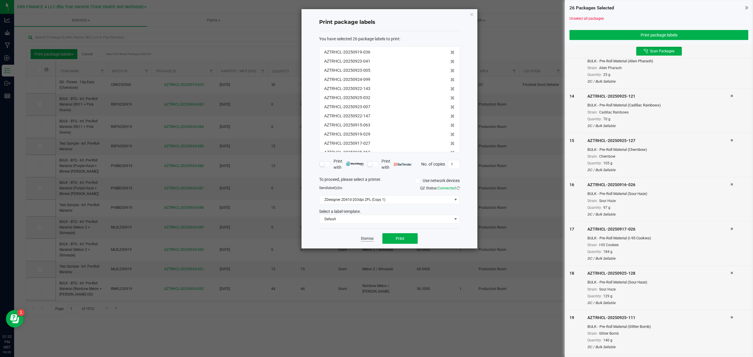
click at [369, 238] on link "Dismiss" at bounding box center [367, 238] width 13 height 5
